Goal: Communication & Community: Answer question/provide support

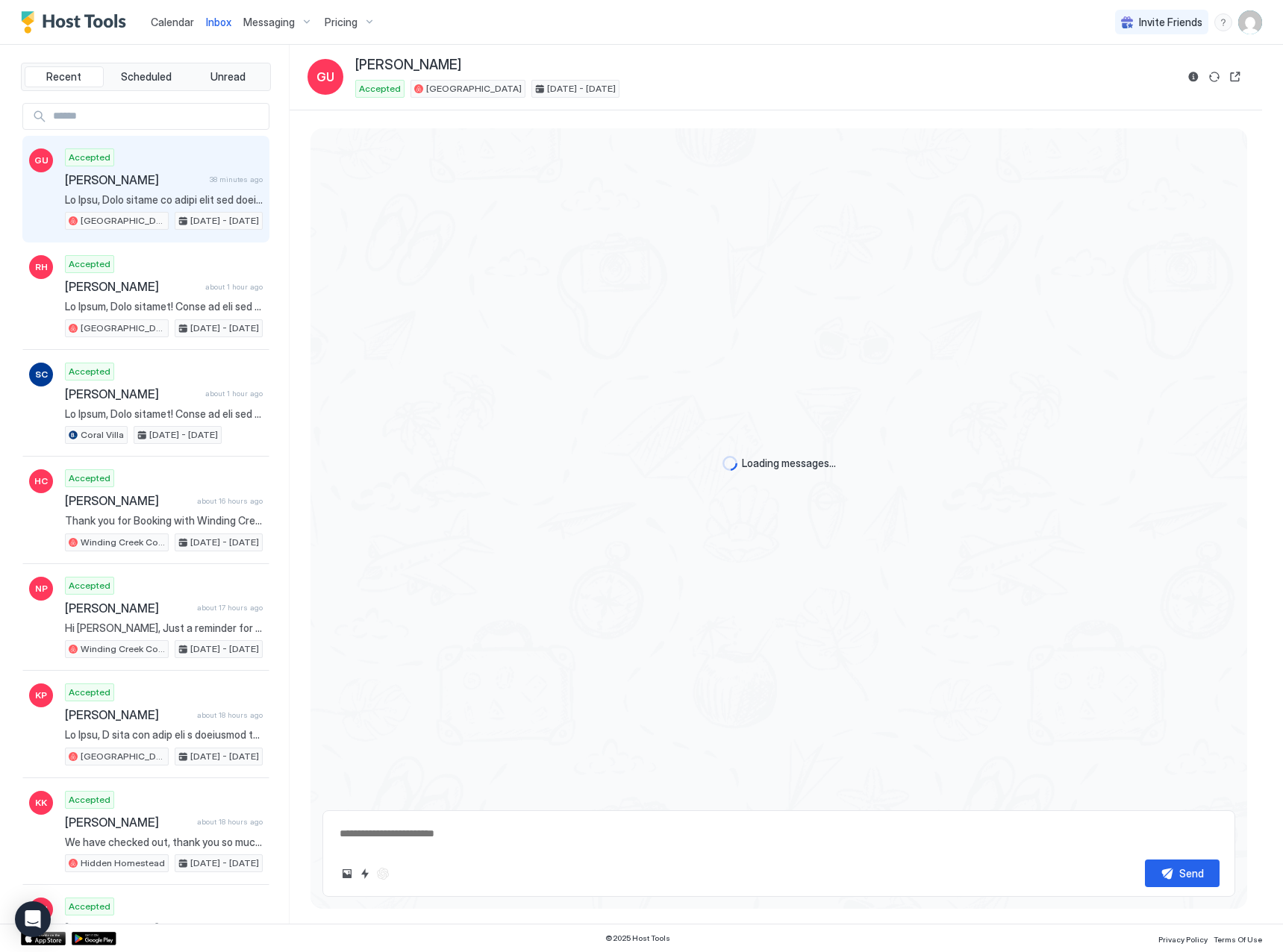
click at [174, 17] on span "Calendar" at bounding box center [172, 22] width 43 height 12
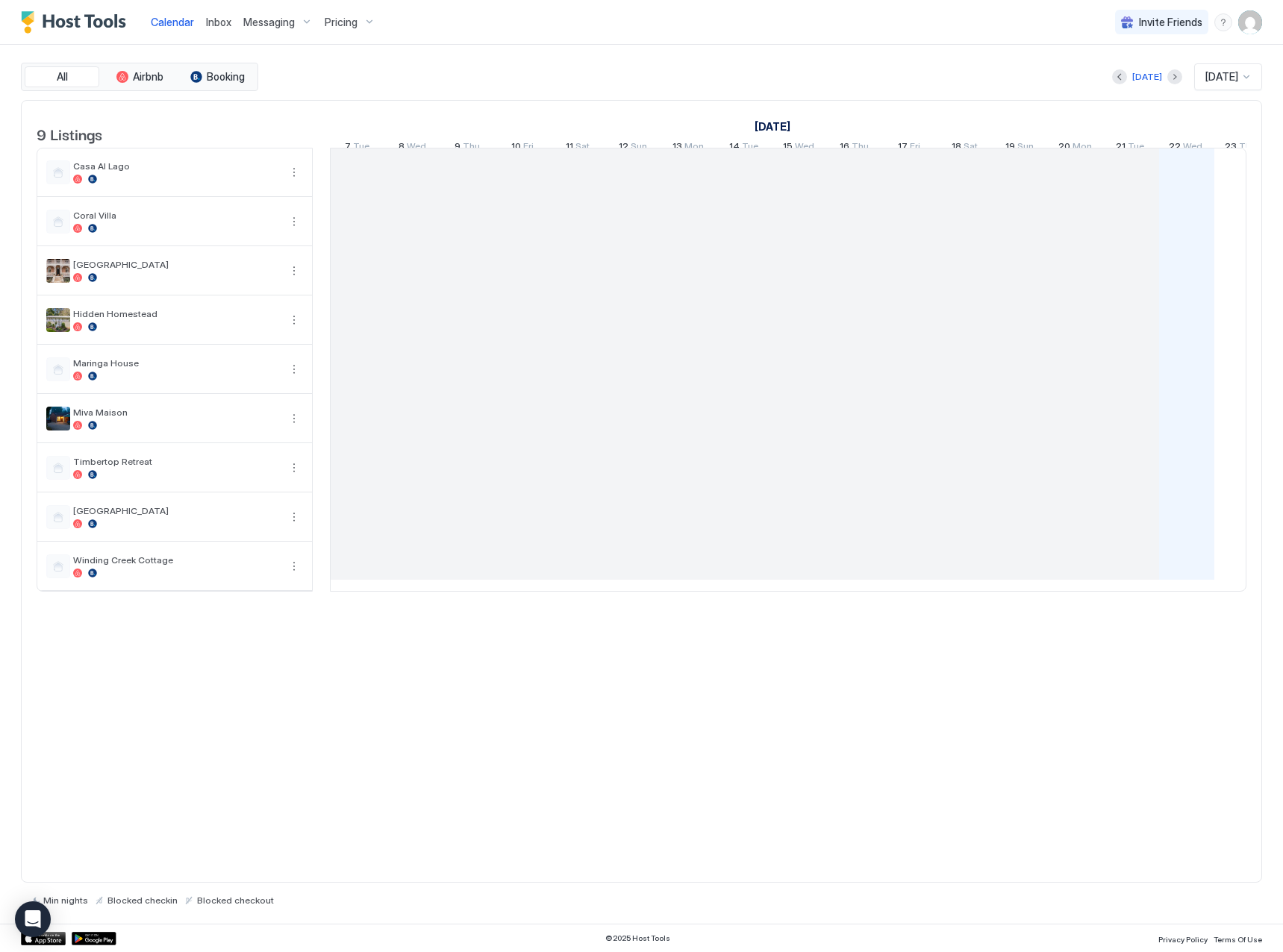
scroll to position [0, 829]
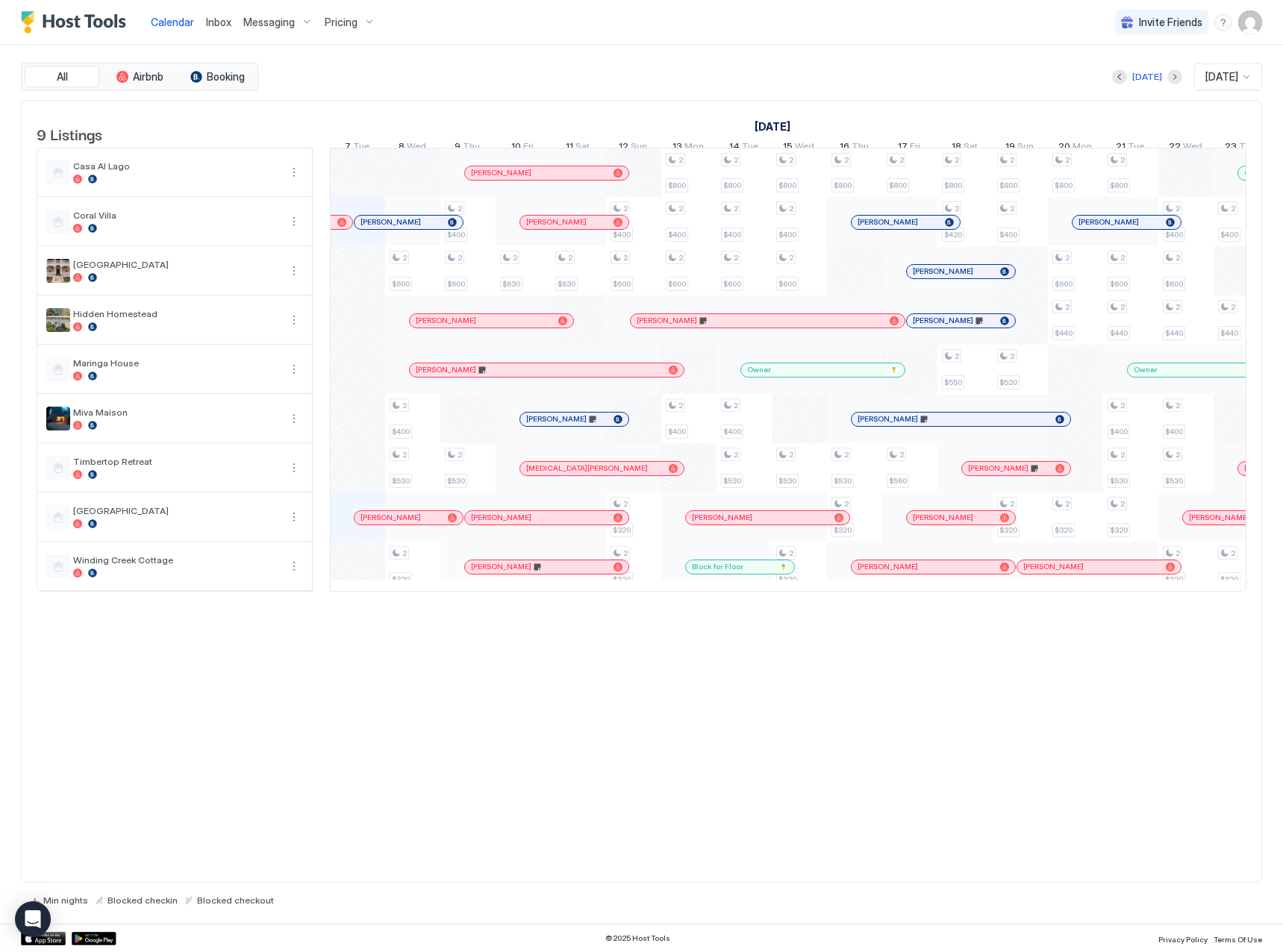
click at [218, 21] on span "Inbox" at bounding box center [219, 22] width 26 height 12
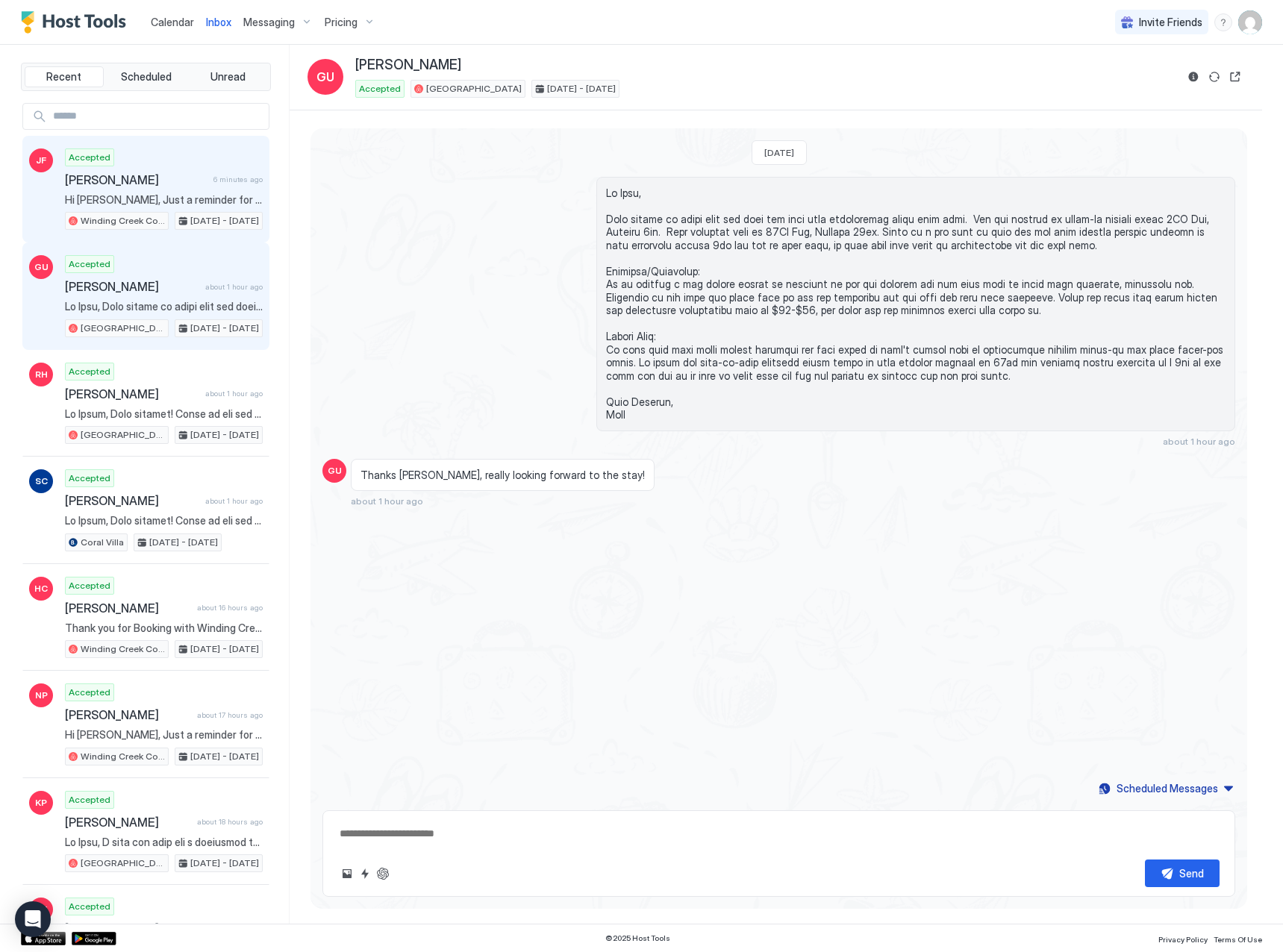
click at [122, 190] on div "Accepted [PERSON_NAME] 6 minutes ago Hi [PERSON_NAME], Just a reminder for your…" at bounding box center [164, 189] width 198 height 82
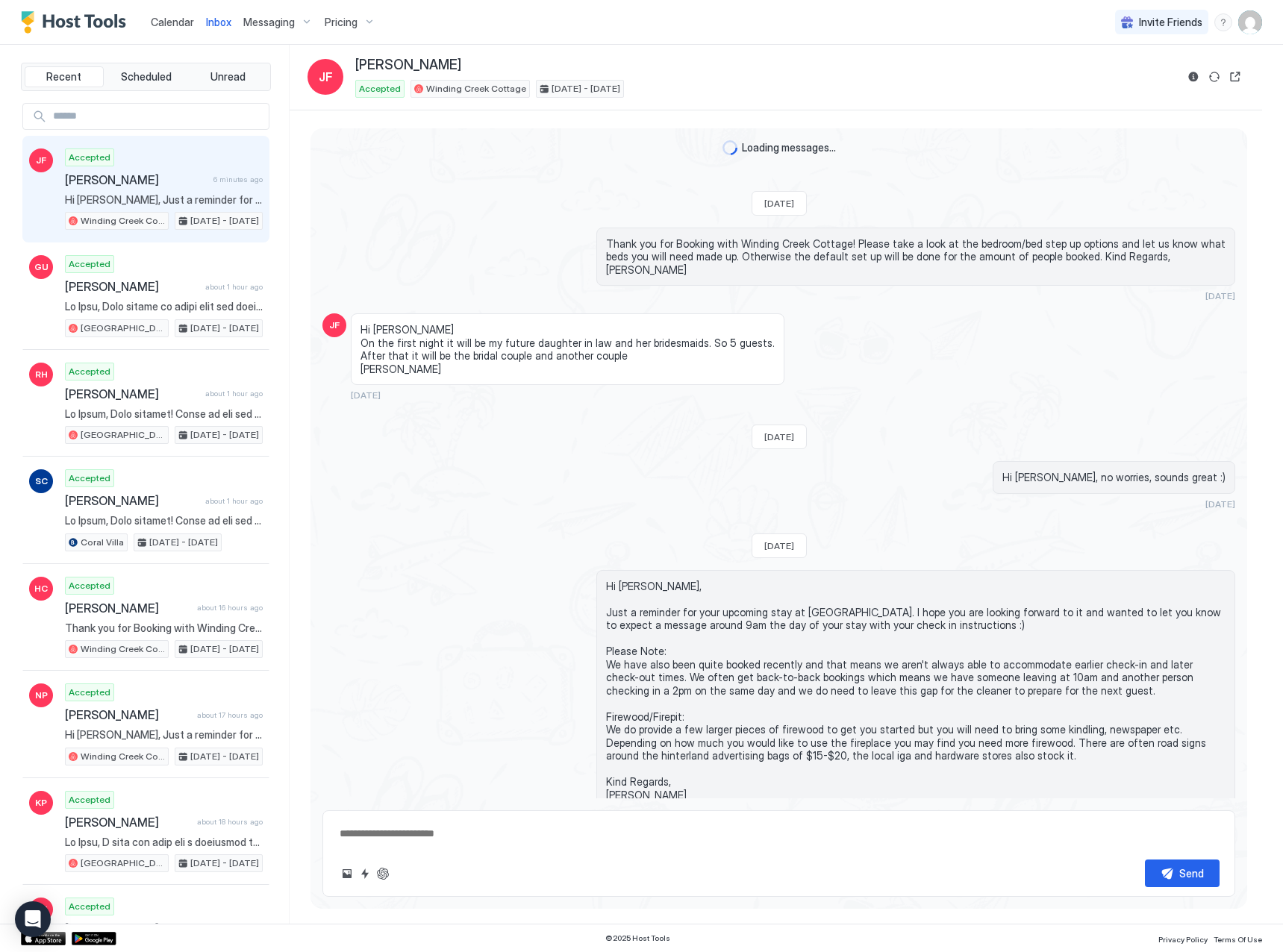
scroll to position [45, 0]
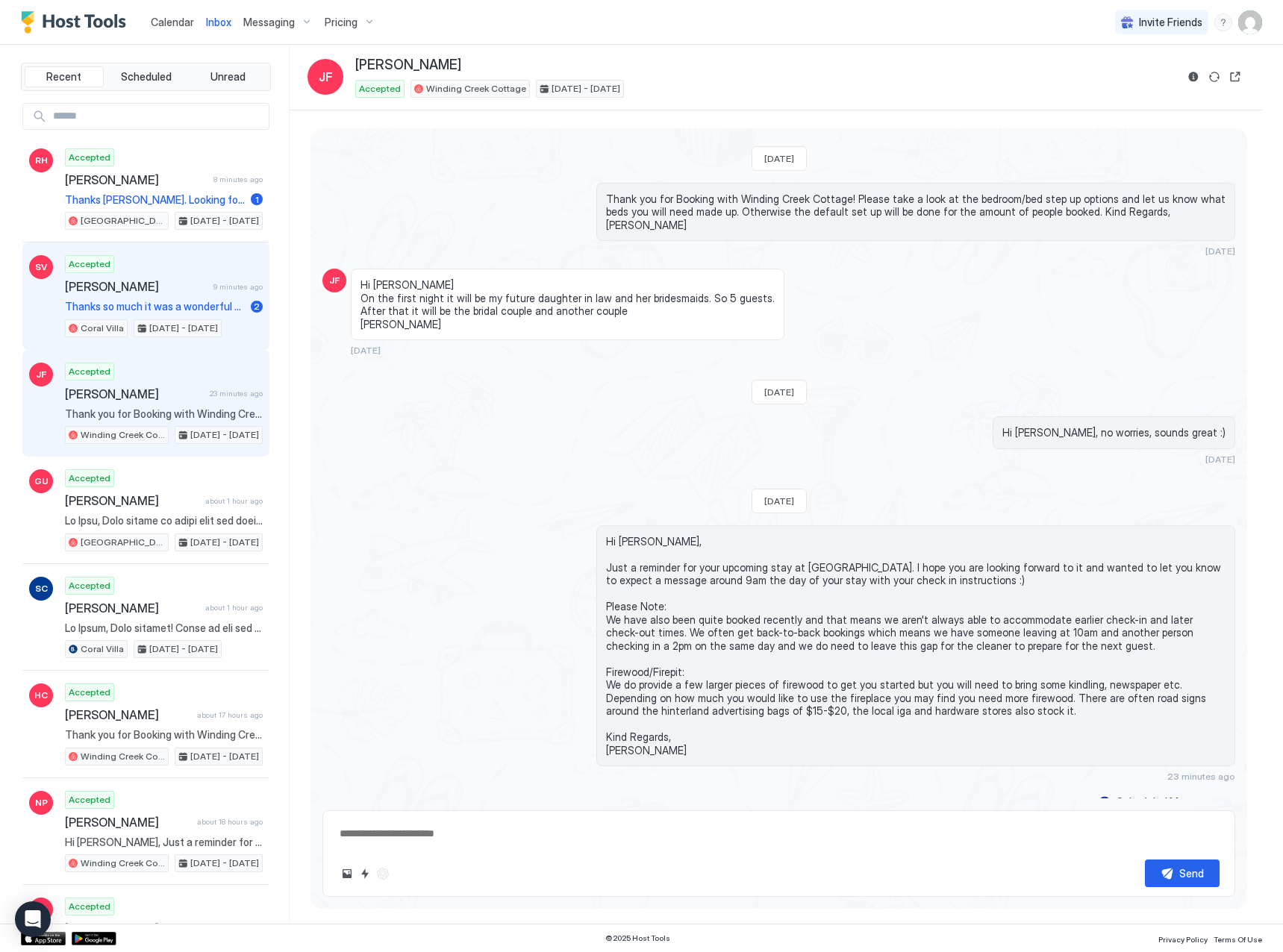
click at [177, 294] on div "Accepted [PERSON_NAME] 9 minutes ago Thanks so much it was a wonderful stay 2 C…" at bounding box center [164, 296] width 198 height 82
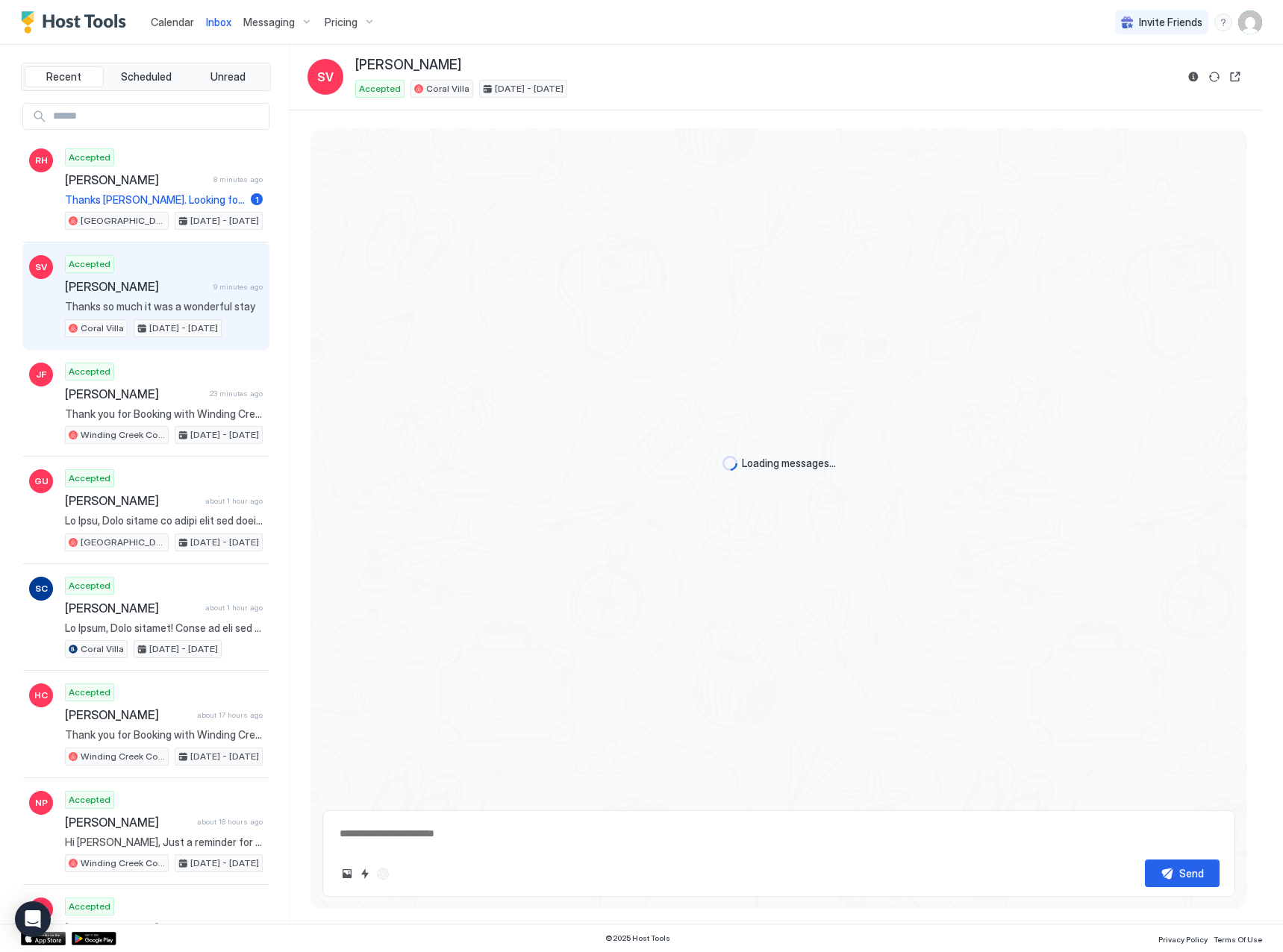
scroll to position [1108, 0]
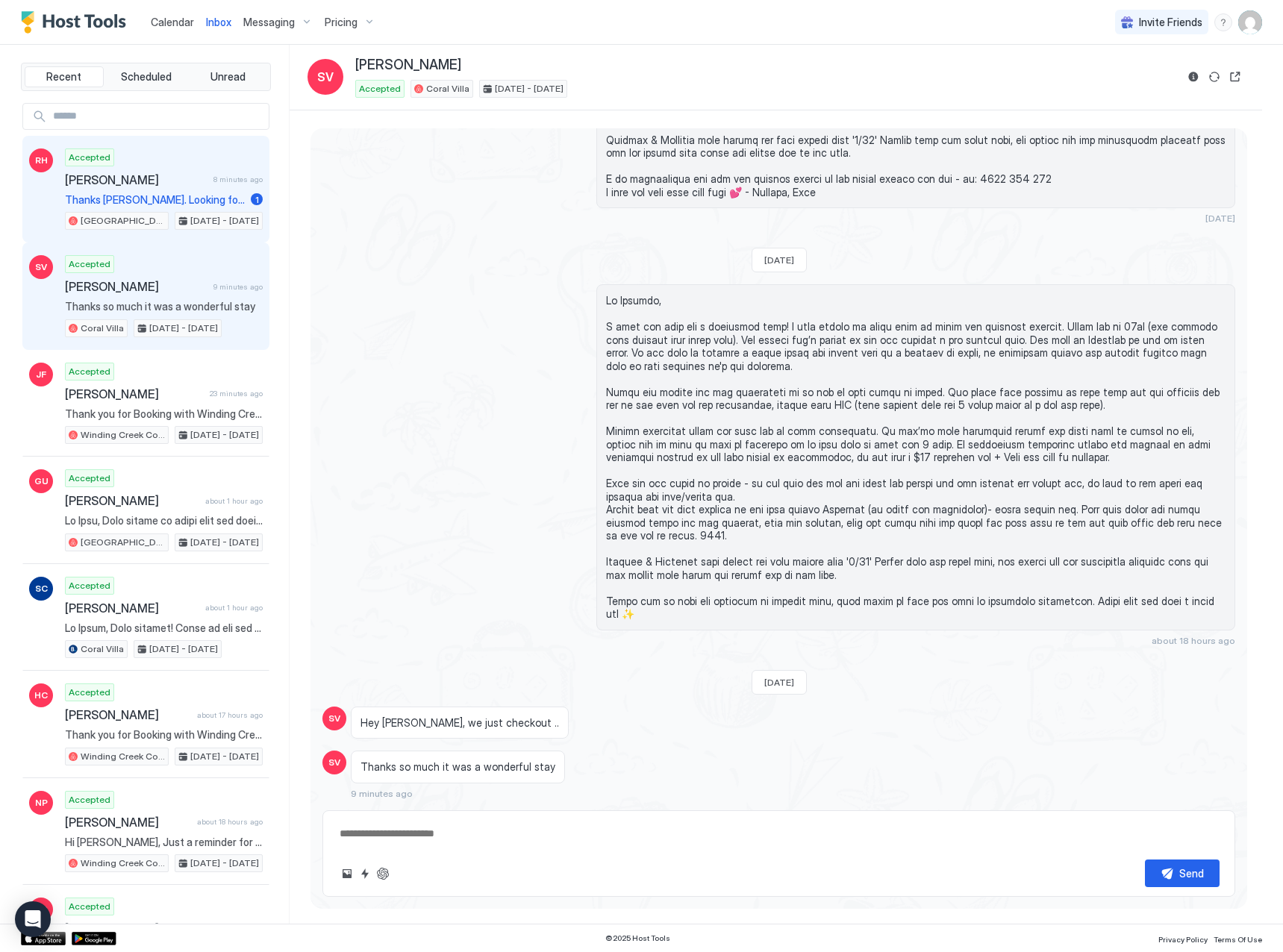
click at [162, 197] on span "Thanks [PERSON_NAME]. Looking forward to it!" at bounding box center [155, 199] width 180 height 13
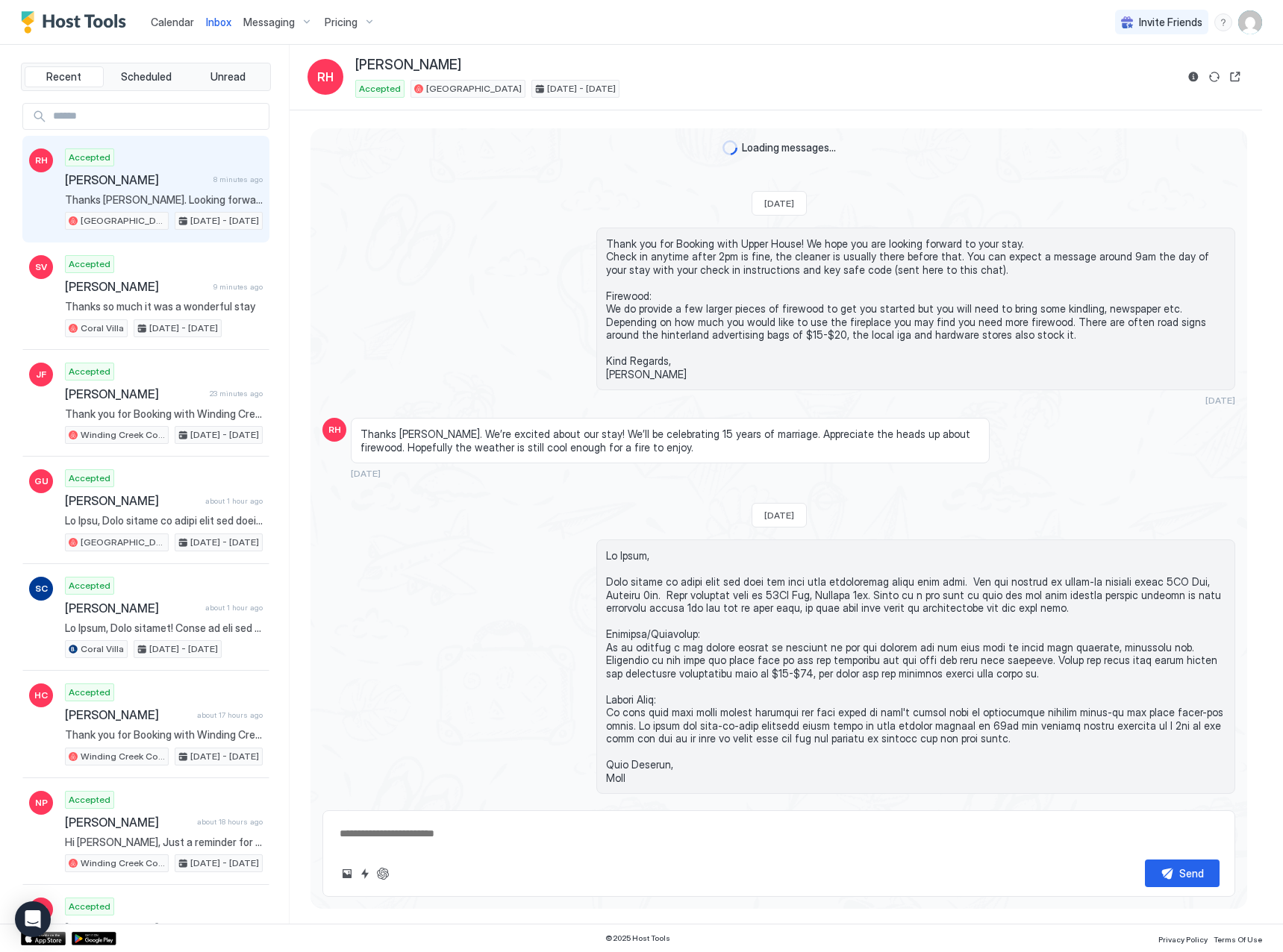
scroll to position [497, 0]
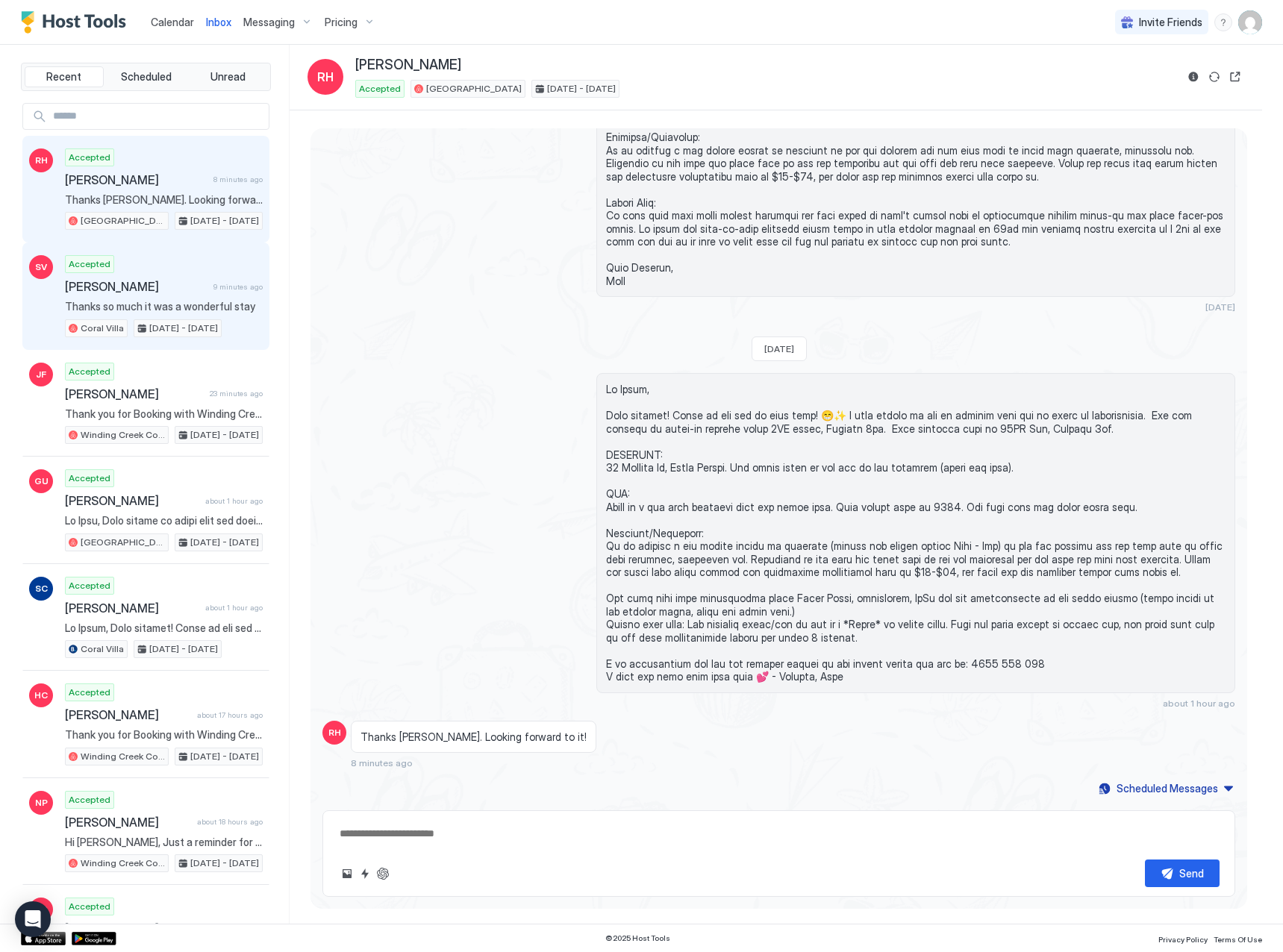
click at [170, 272] on div "Accepted [PERSON_NAME] 9 minutes ago Thanks so much it was a wonderful stay Cor…" at bounding box center [164, 296] width 198 height 82
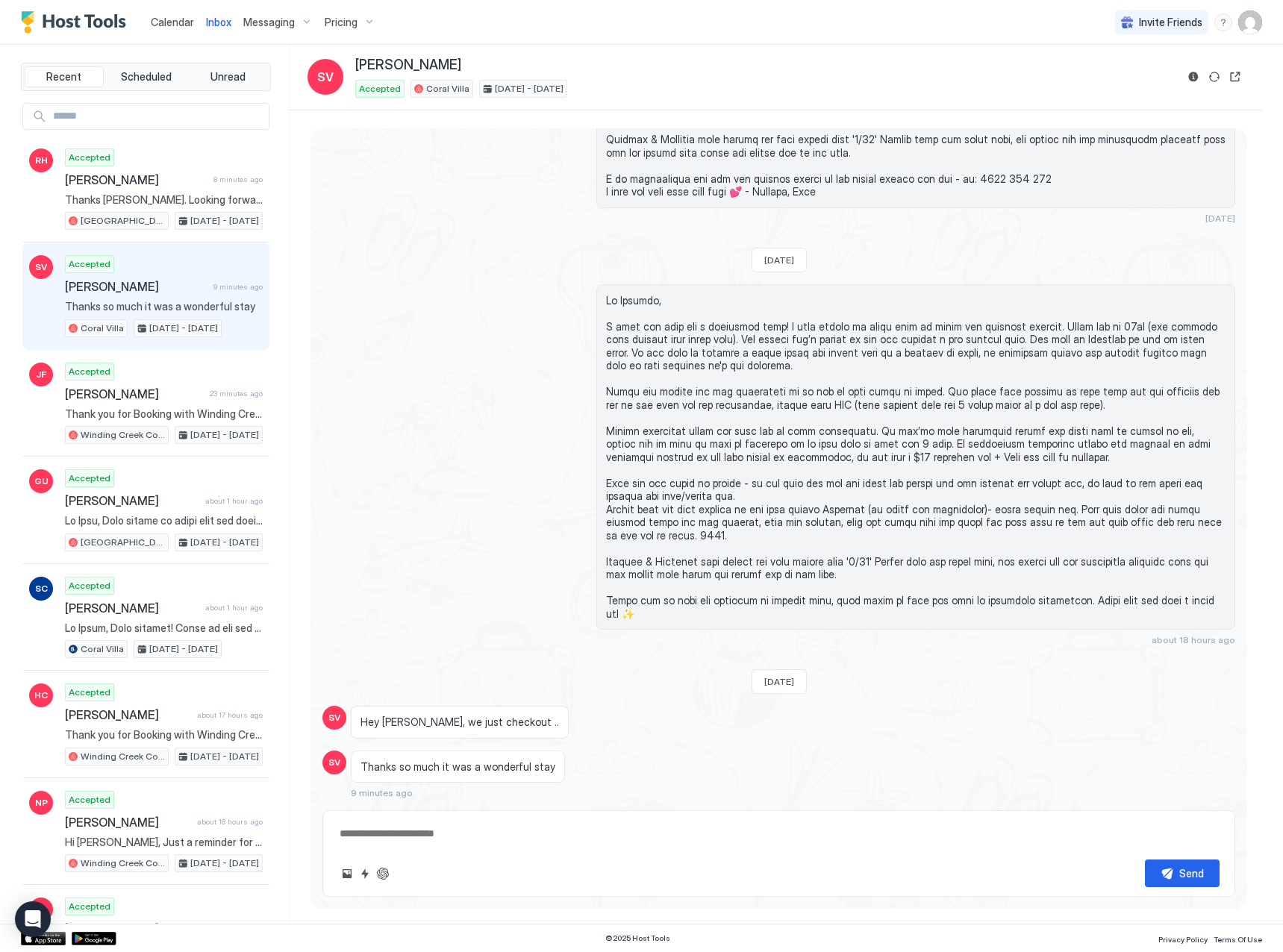
scroll to position [1108, 0]
click at [435, 832] on textarea at bounding box center [779, 833] width 882 height 27
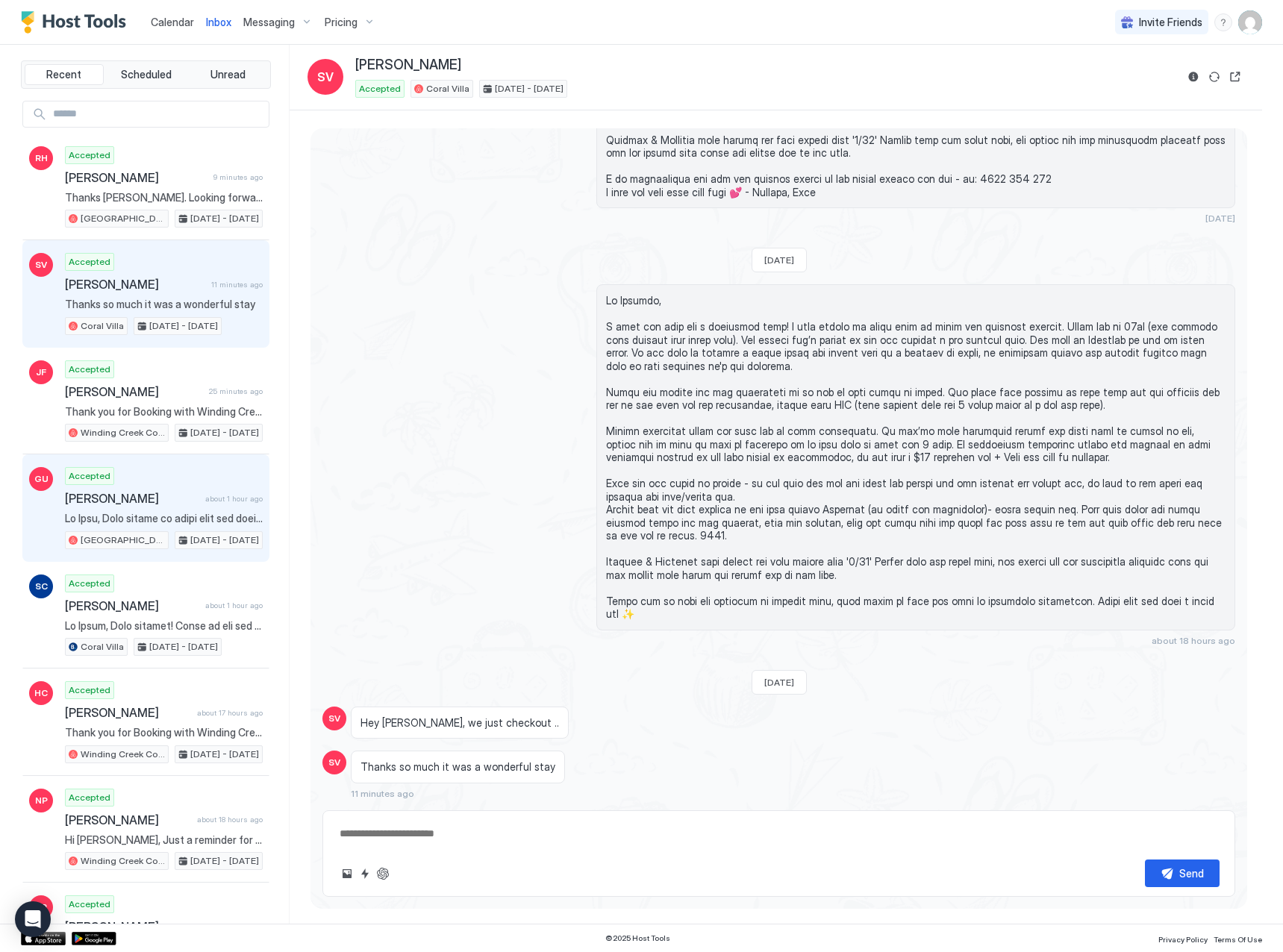
scroll to position [3, 0]
